Goal: Task Accomplishment & Management: Manage account settings

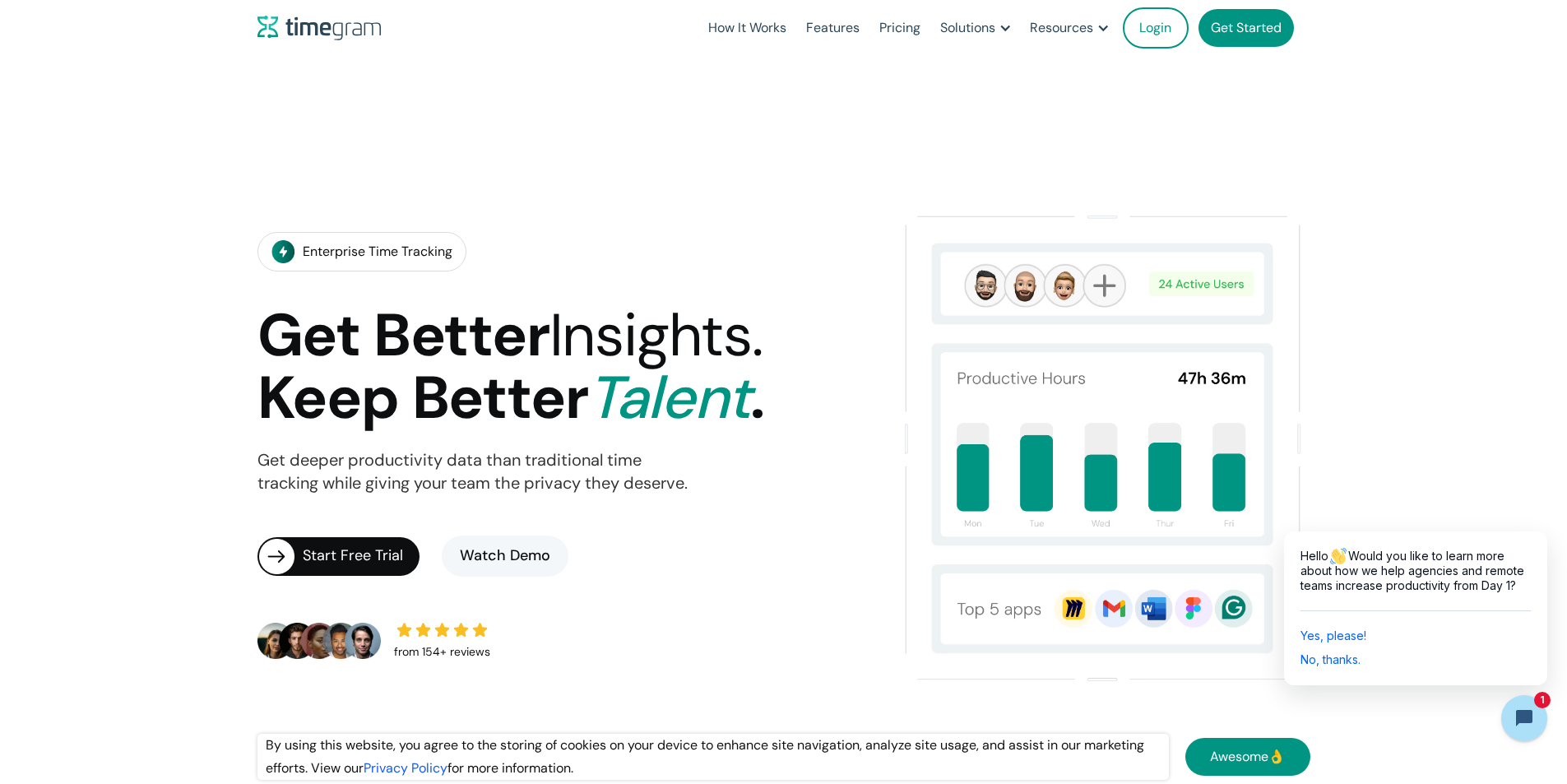
click at [1155, 14] on link "Login" at bounding box center [1156, 27] width 66 height 41
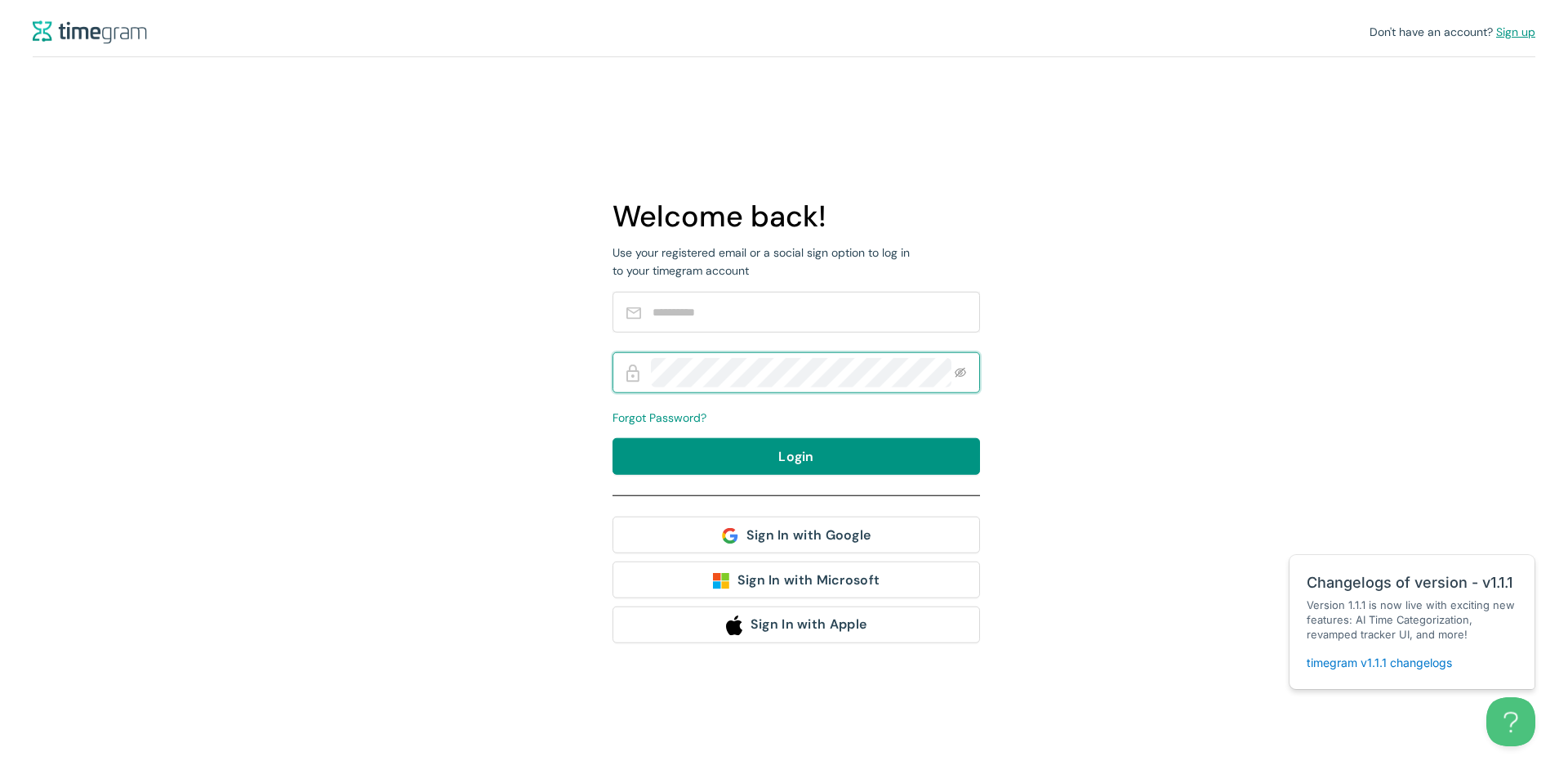
click at [1515, 31] on span "Sign up" at bounding box center [1515, 32] width 39 height 15
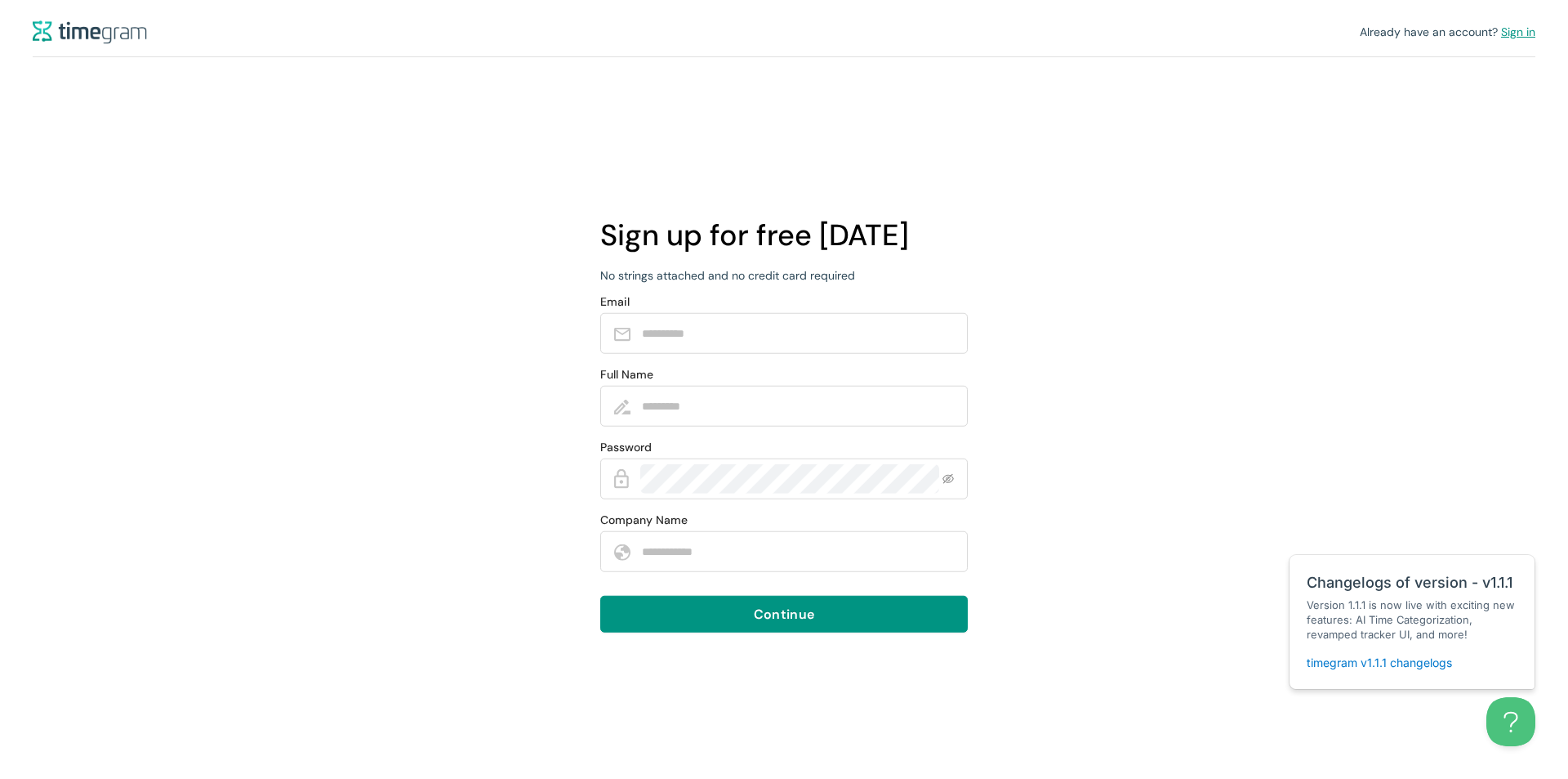
click at [1521, 31] on span "Sign in" at bounding box center [1518, 32] width 34 height 15
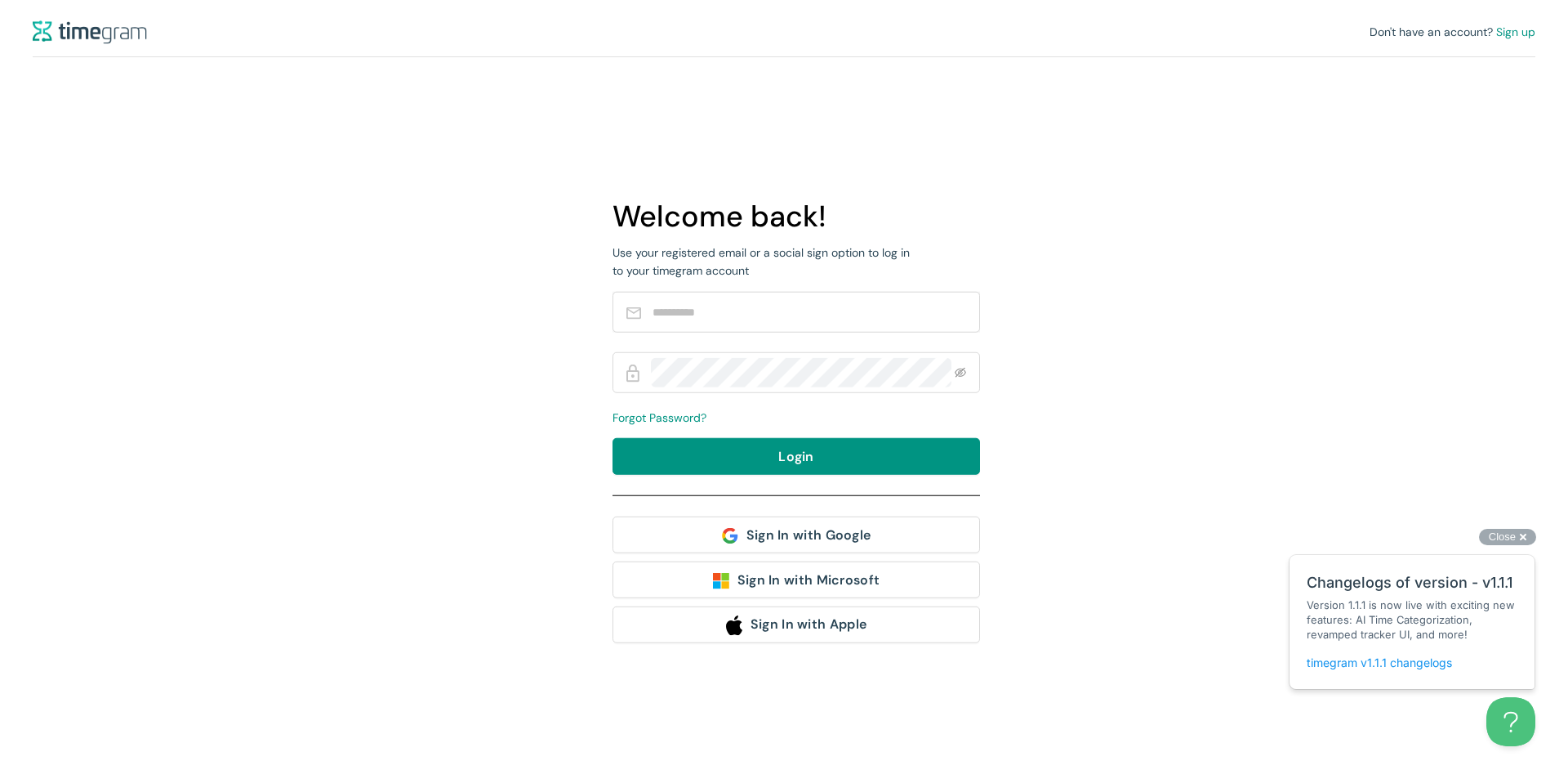
click at [1415, 660] on link "timegram v1.1.1 changelogs" at bounding box center [1380, 662] width 145 height 14
